Goal: Find specific page/section: Find specific page/section

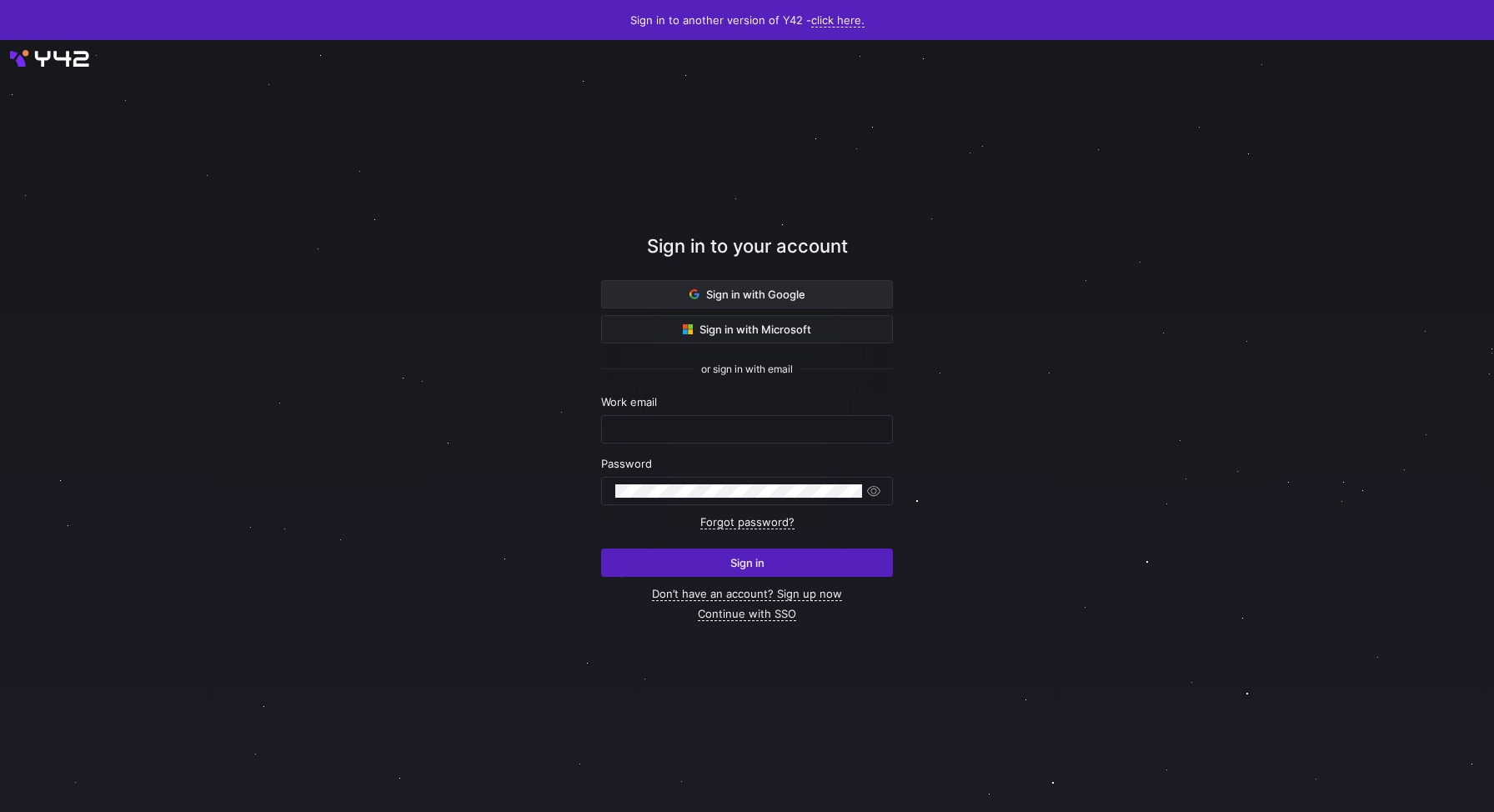
click at [855, 285] on span at bounding box center [746, 294] width 290 height 27
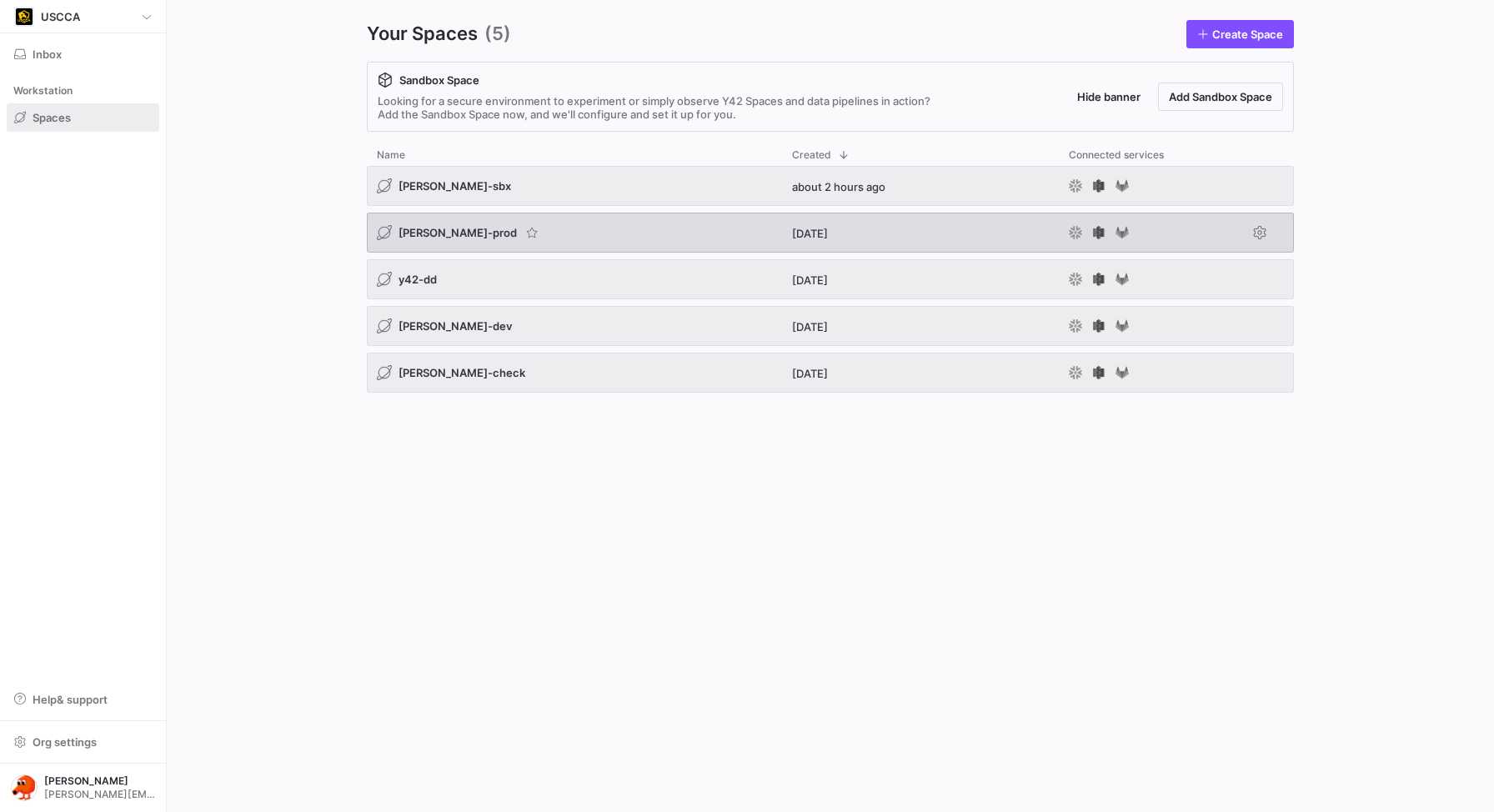
click at [447, 232] on span "[PERSON_NAME]-prod" at bounding box center [458, 232] width 118 height 13
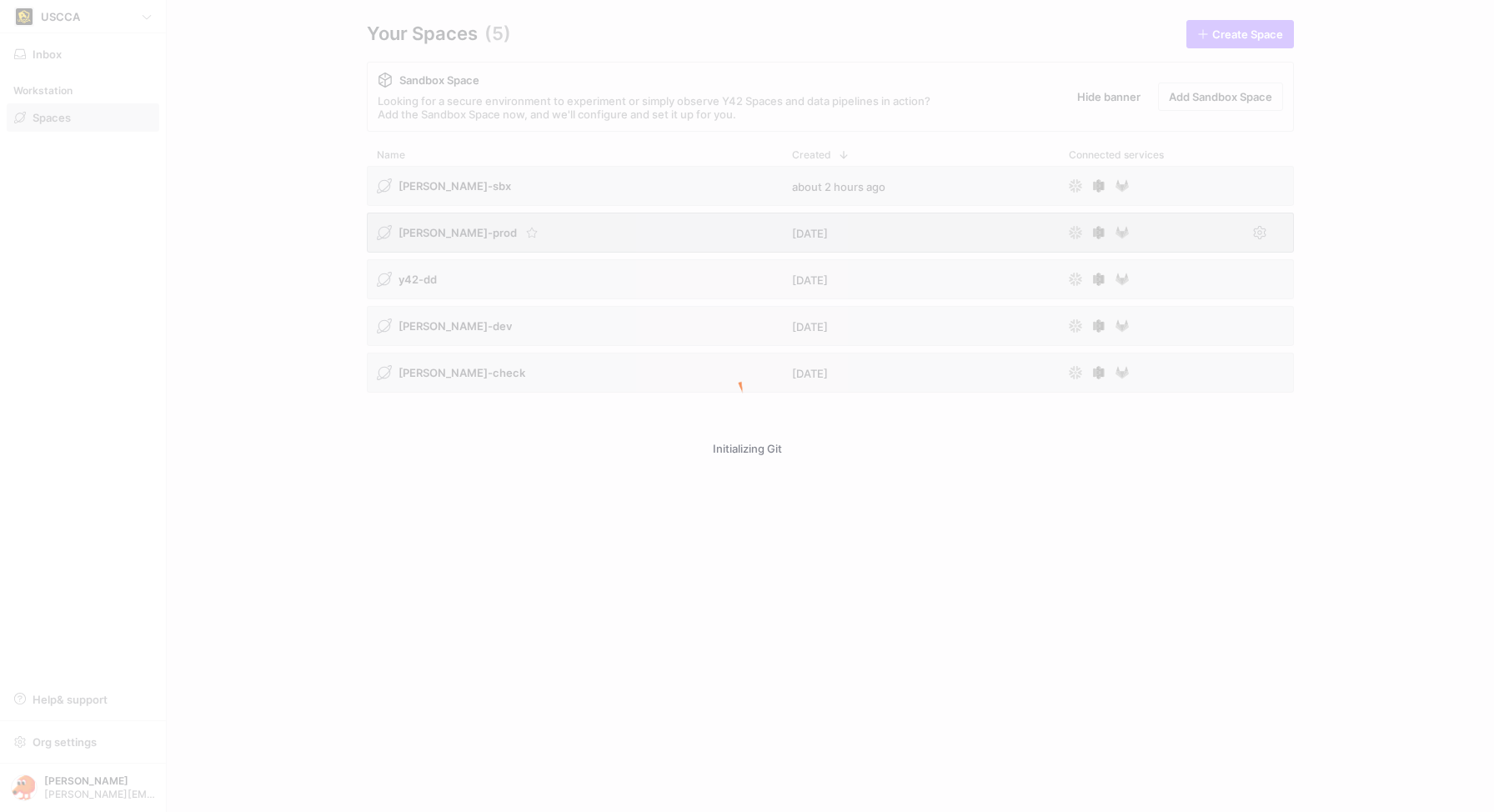
click at [447, 232] on div "Initializing Git" at bounding box center [747, 406] width 1494 height 812
click at [594, 658] on div "Initializing Git" at bounding box center [747, 406] width 1494 height 812
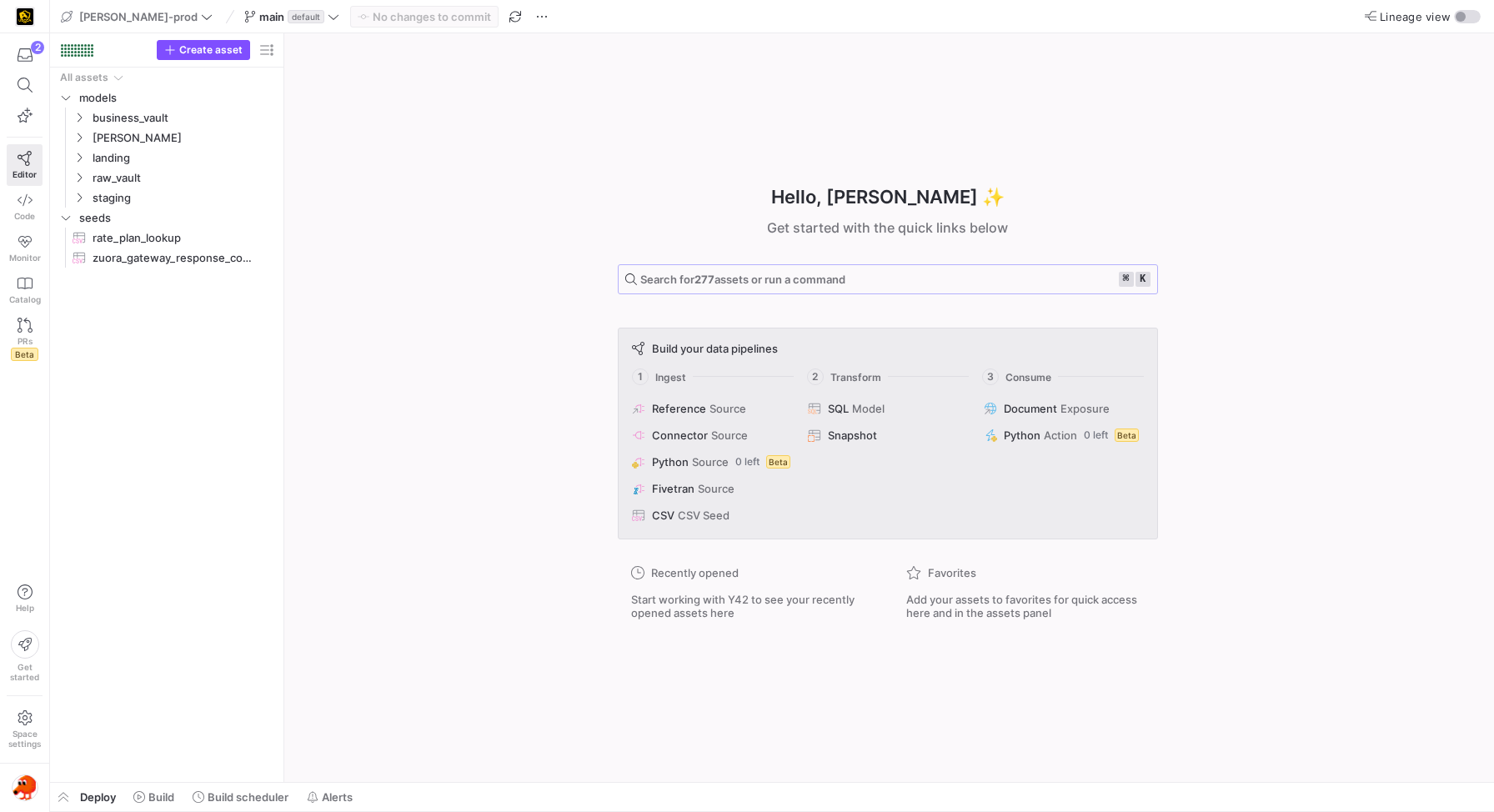
click at [694, 284] on span "Search for 277 assets or run a command" at bounding box center [744, 278] width 205 height 13
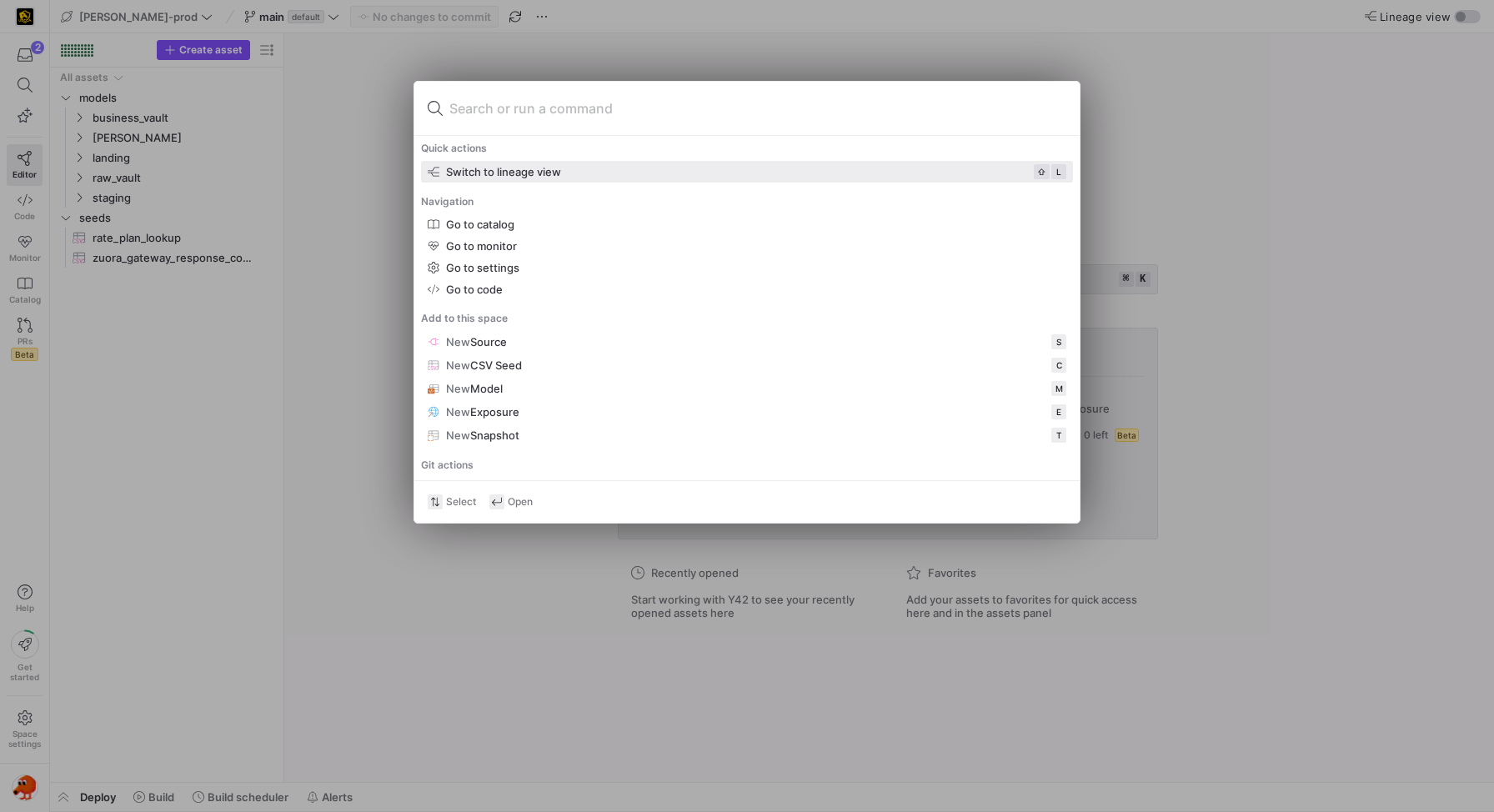
click at [374, 437] on div at bounding box center [747, 406] width 1494 height 812
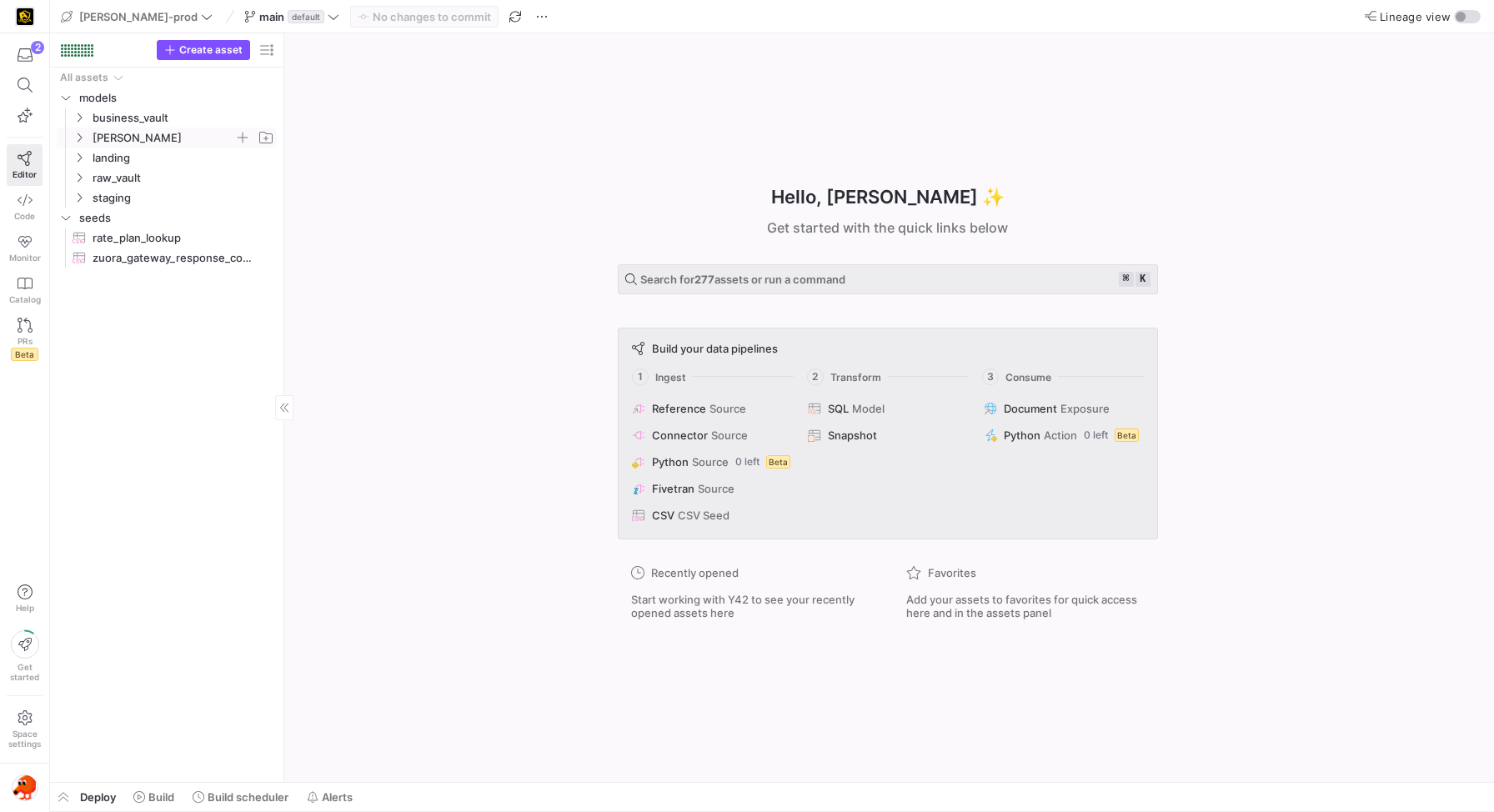
click at [79, 134] on icon "Press SPACE to select this row." at bounding box center [78, 137] width 11 height 10
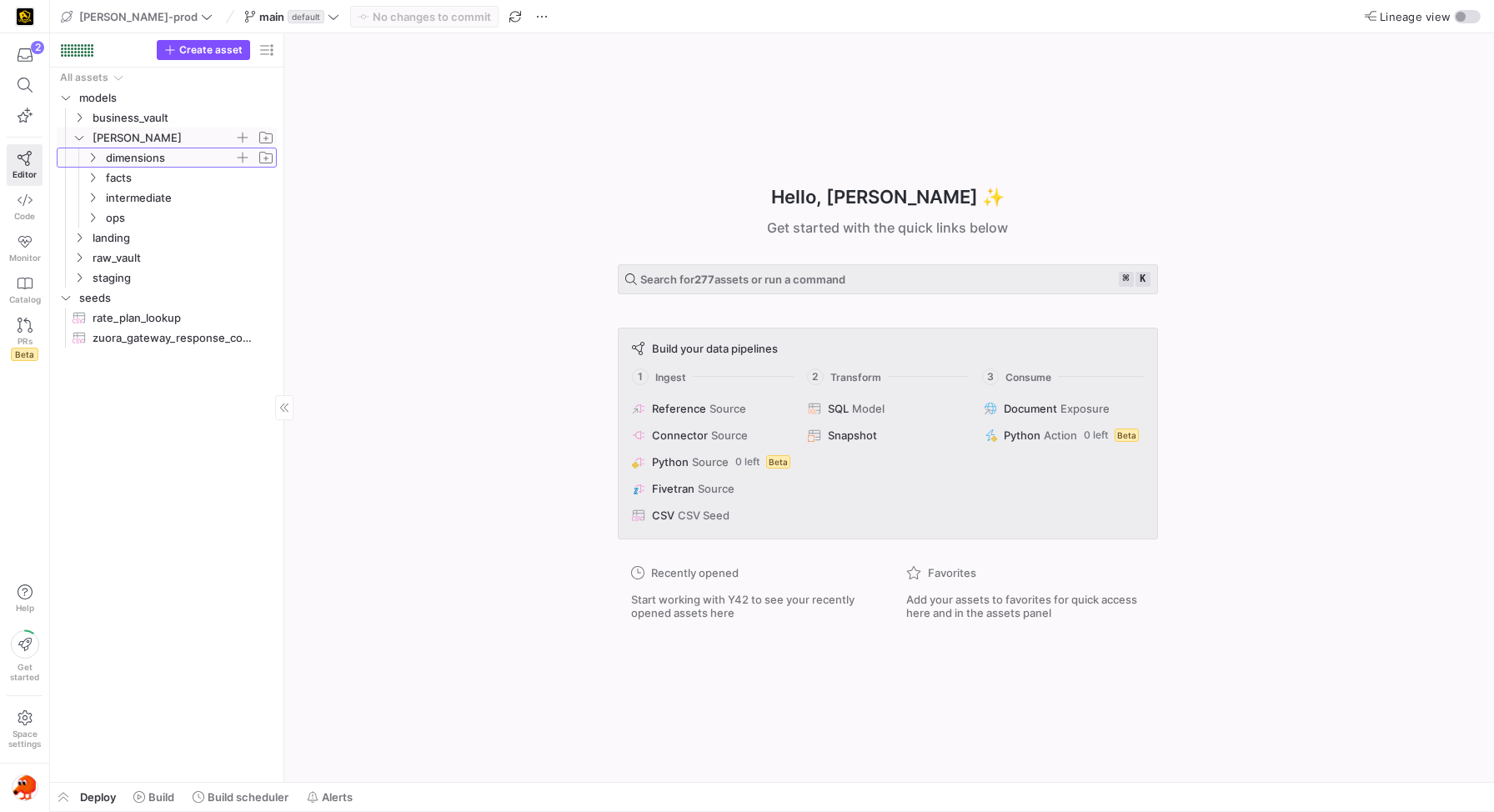
click at [89, 156] on icon "Press SPACE to select this row." at bounding box center [92, 157] width 11 height 10
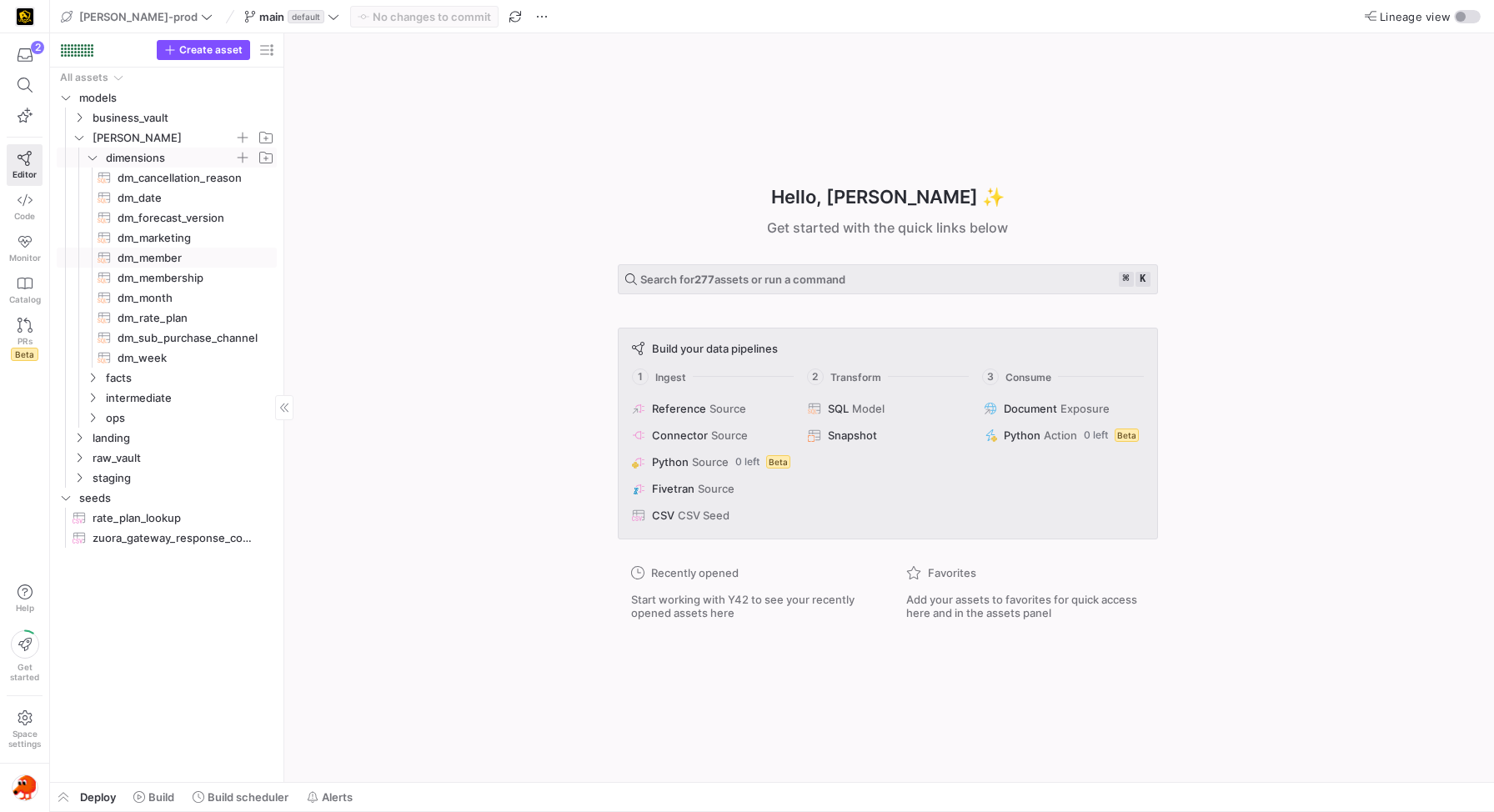
click at [148, 253] on span "dm_member​​​​​​​​​​" at bounding box center [187, 258] width 140 height 19
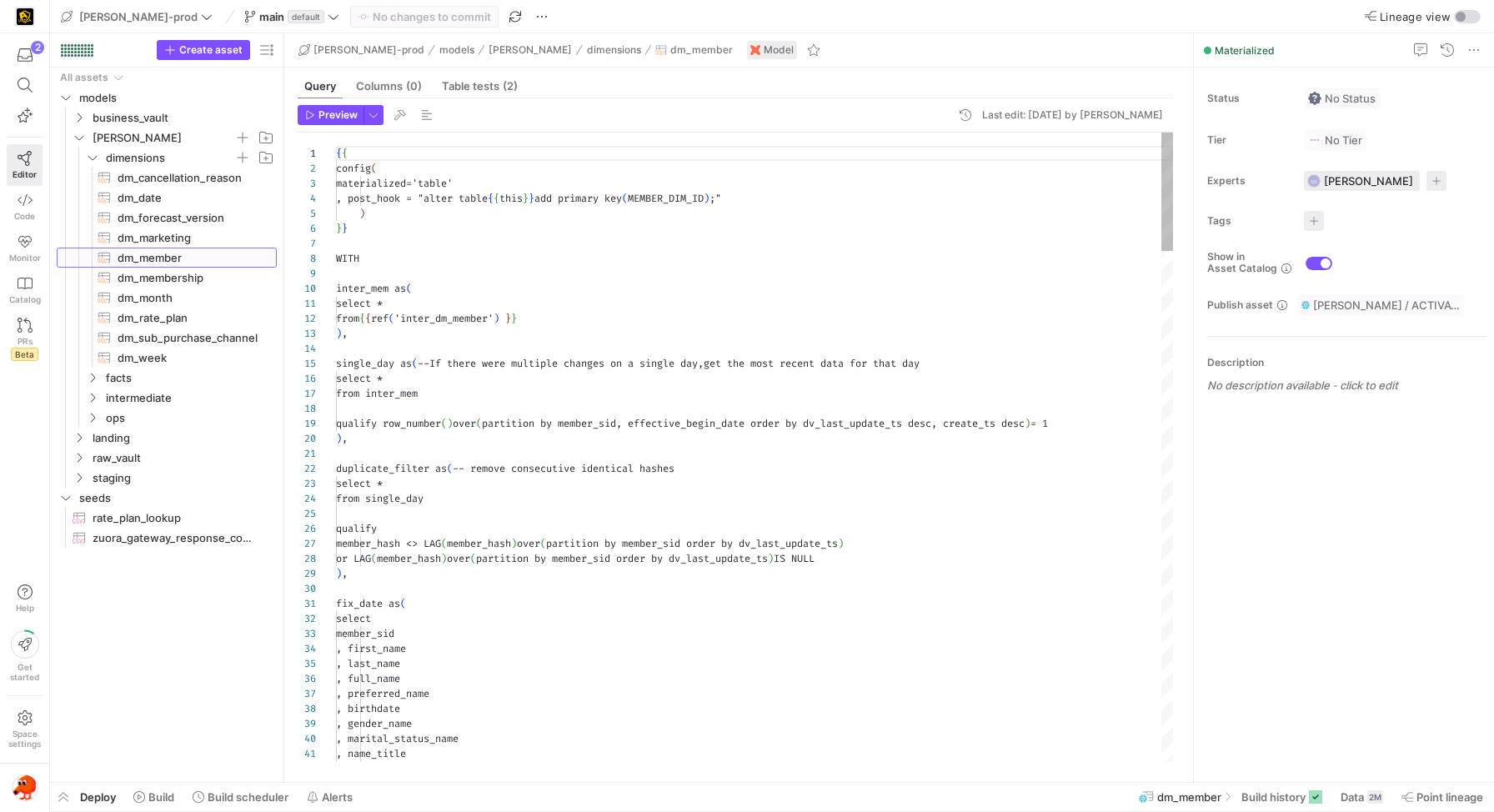
scroll to position [150, 0]
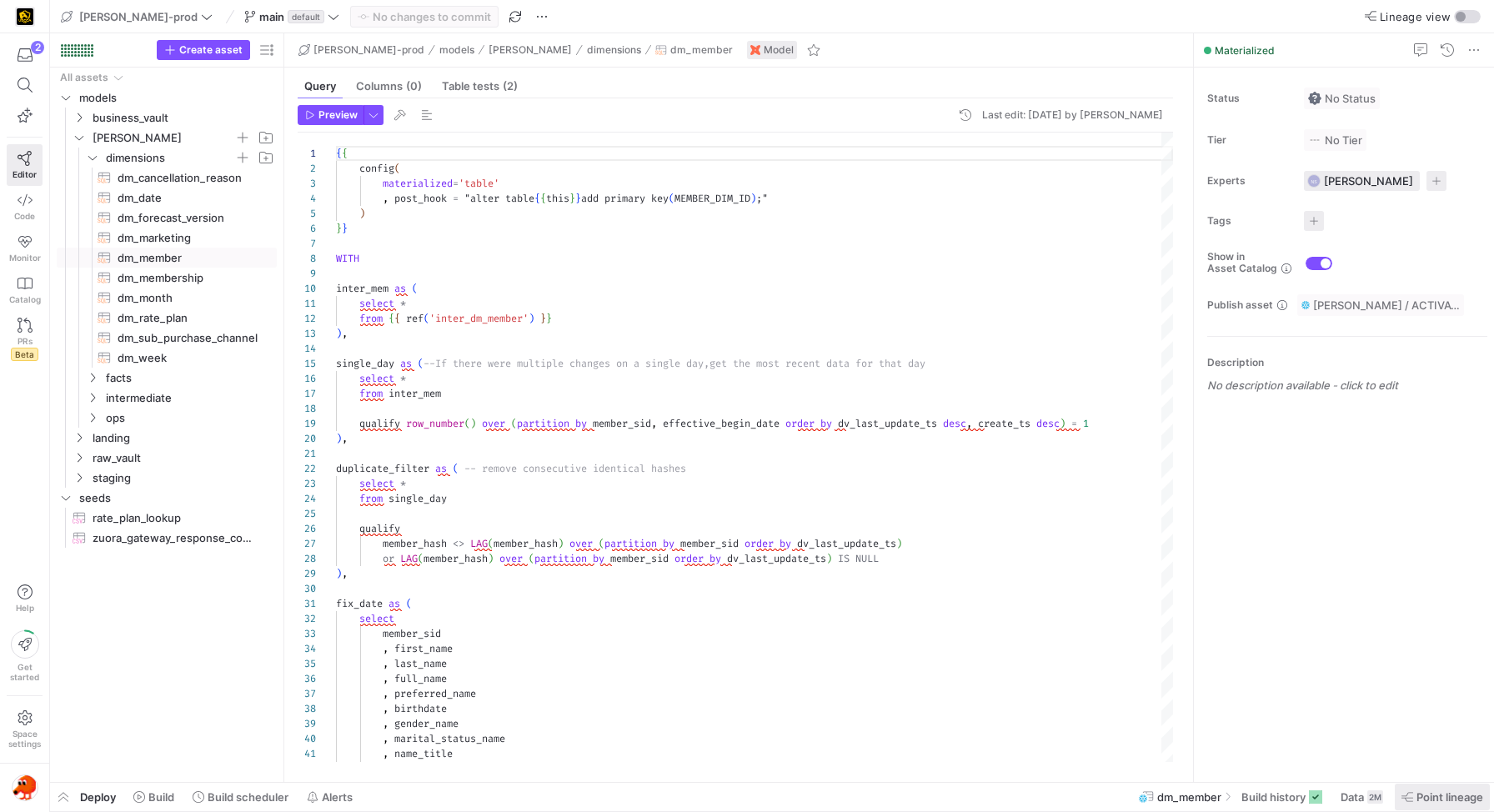
click at [1422, 800] on span "Point lineage" at bounding box center [1450, 796] width 67 height 13
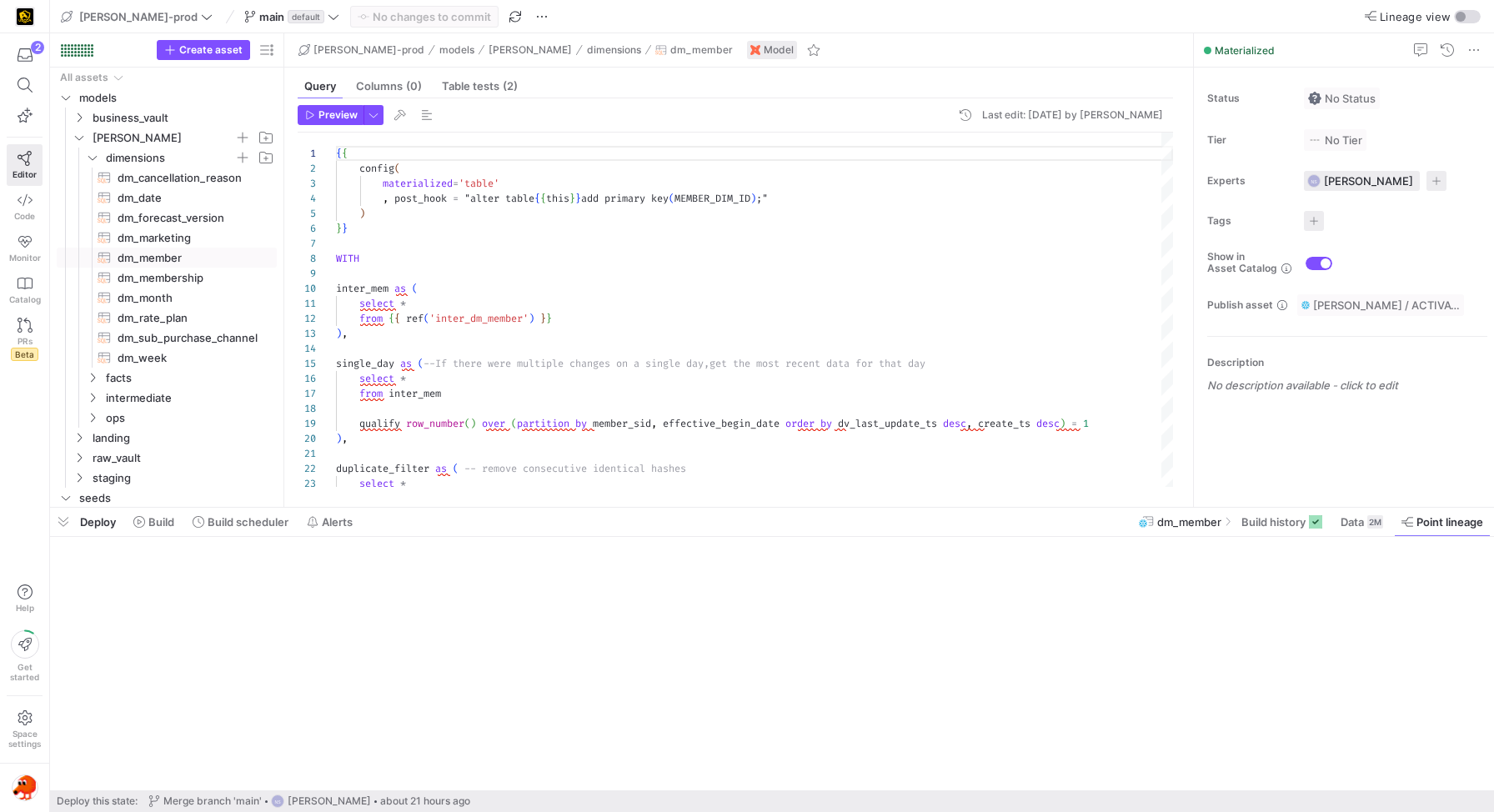
click at [1412, 520] on span "Point lineage" at bounding box center [1443, 521] width 82 height 13
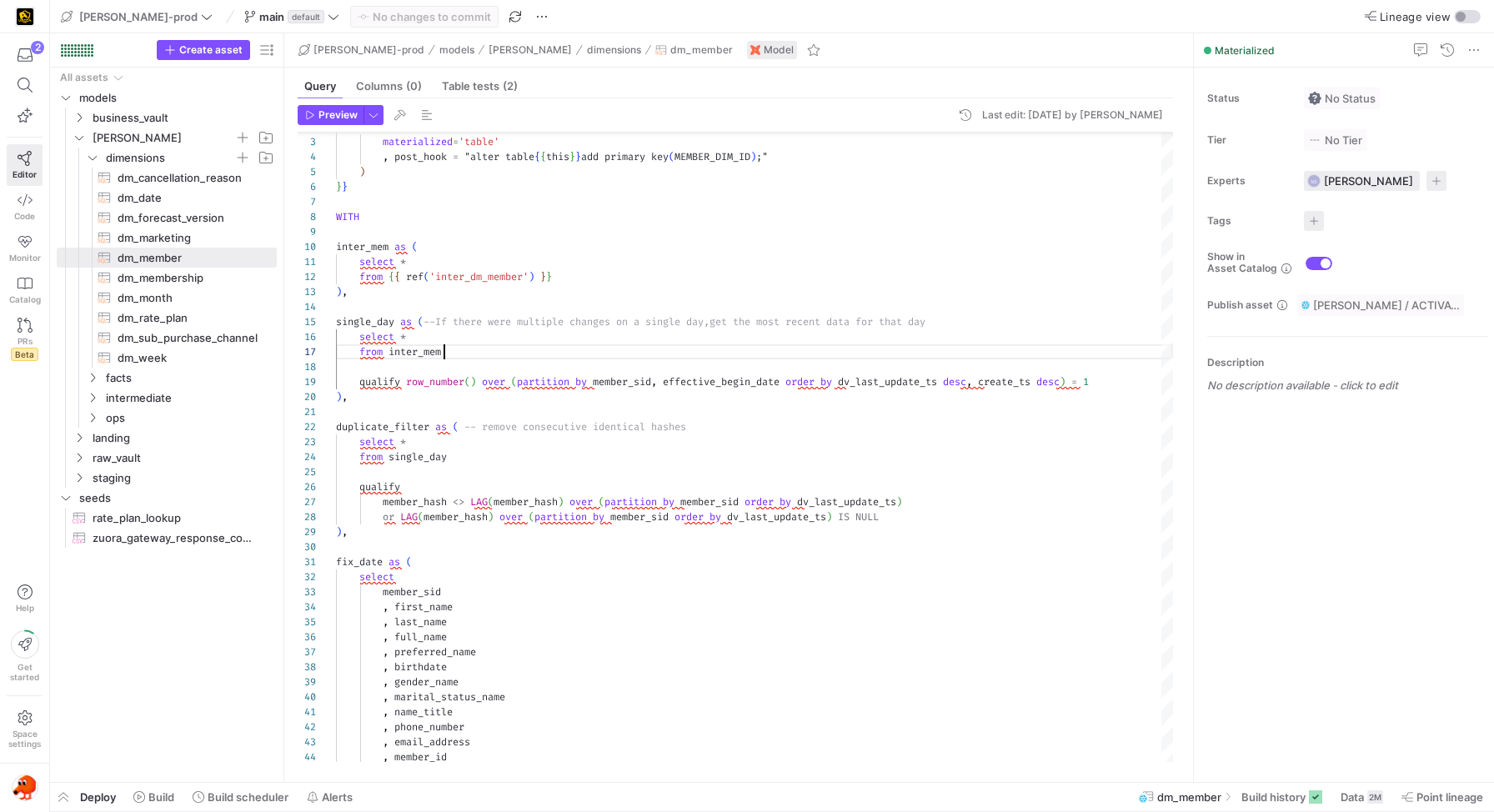
type textarea "select * from {{ ref('inter_dm_member') }} ), single_day as (--If there were mu…"
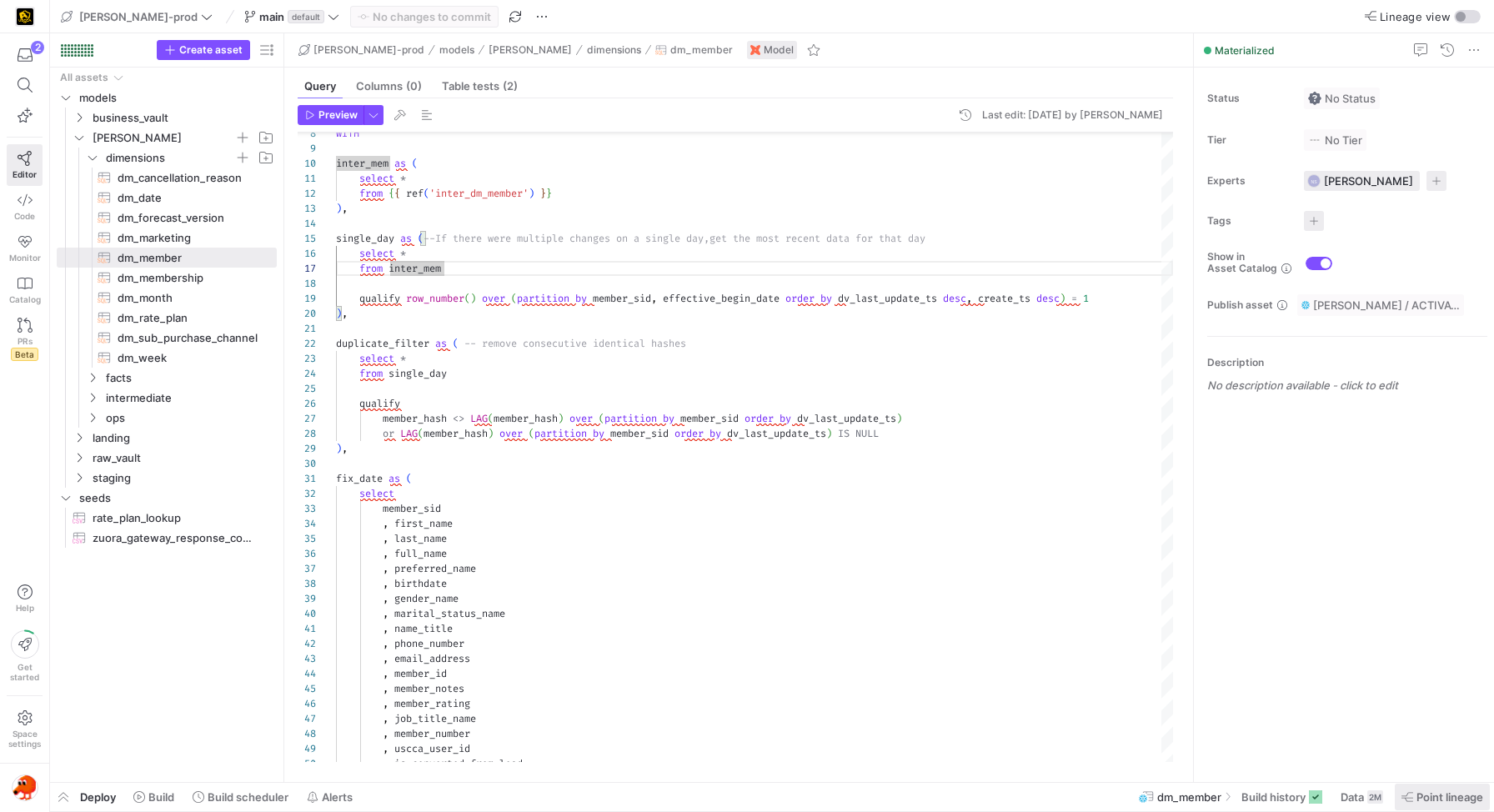
click at [1392, 791] on div "dm_member Build history Data 2M Point lineage" at bounding box center [1316, 796] width 356 height 29
click at [1410, 795] on icon at bounding box center [1407, 796] width 11 height 11
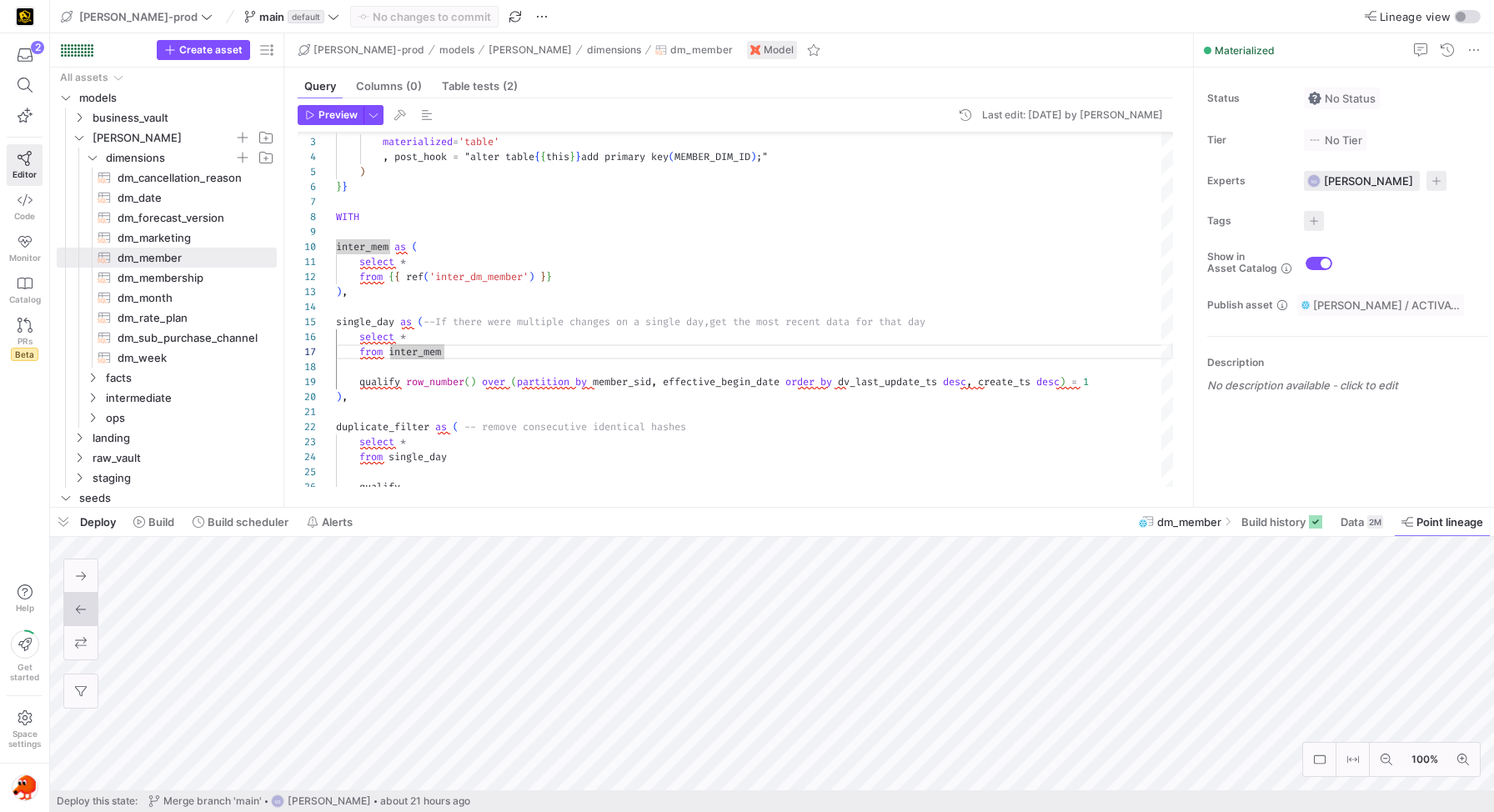
click at [826, 802] on div "Deploy Build Build scheduler Alerts dm_member Build history Data 2M Point linea…" at bounding box center [771, 660] width 1444 height 305
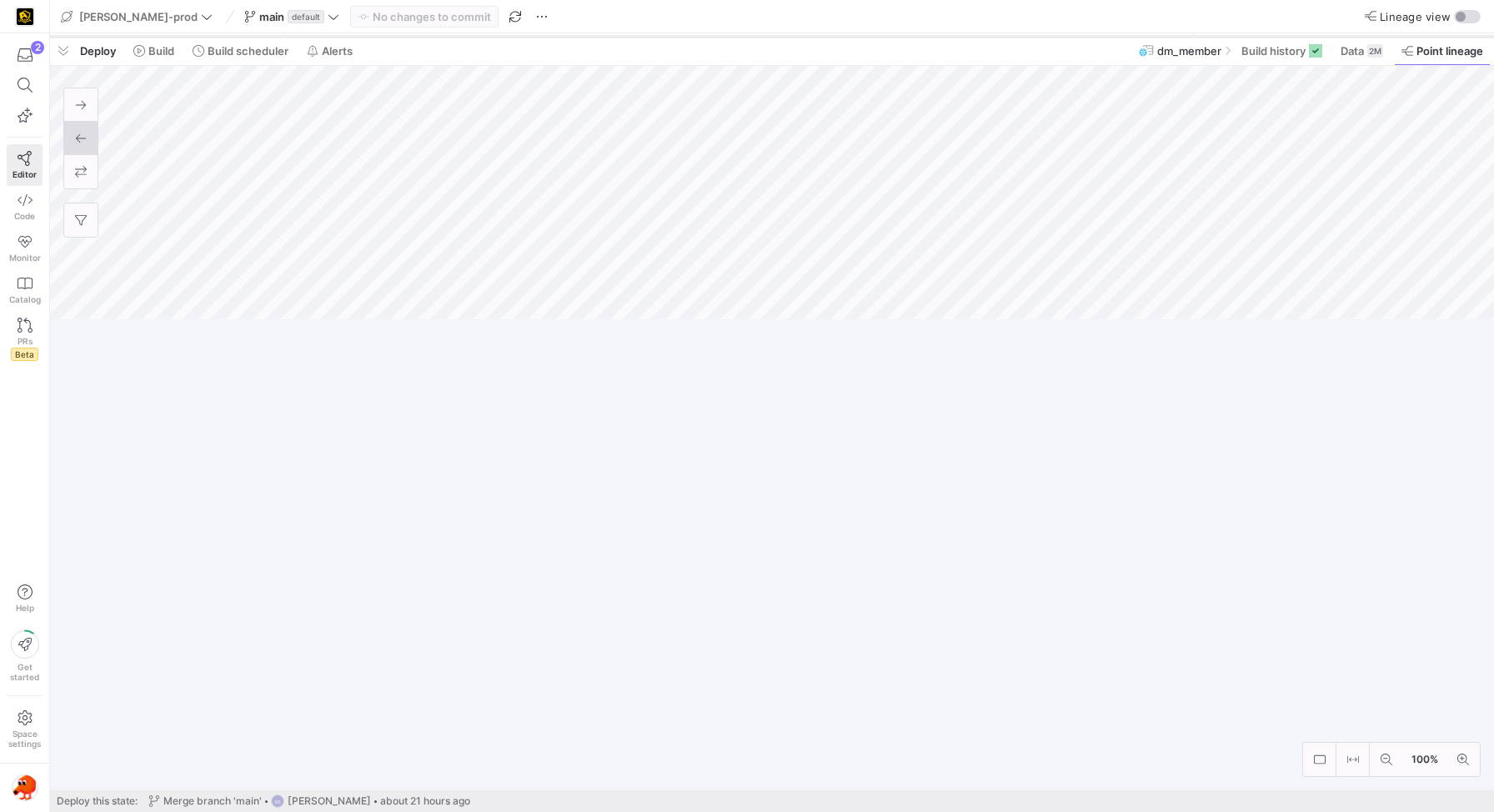
drag, startPoint x: 921, startPoint y: 507, endPoint x: 976, endPoint y: 34, distance: 476.2
click at [976, 34] on div at bounding box center [771, 37] width 1444 height 7
click at [1080, 57] on div "Deploy Build Build scheduler Alerts dm_member Build history Data 2M Point linea…" at bounding box center [771, 413] width 1444 height 755
